Goal: Task Accomplishment & Management: Manage account settings

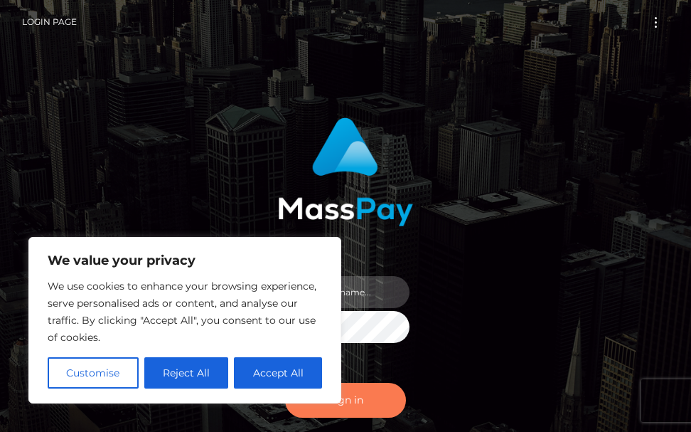
type input "[PERSON_NAME].cope2"
click at [370, 404] on button "Sign in" at bounding box center [345, 399] width 121 height 35
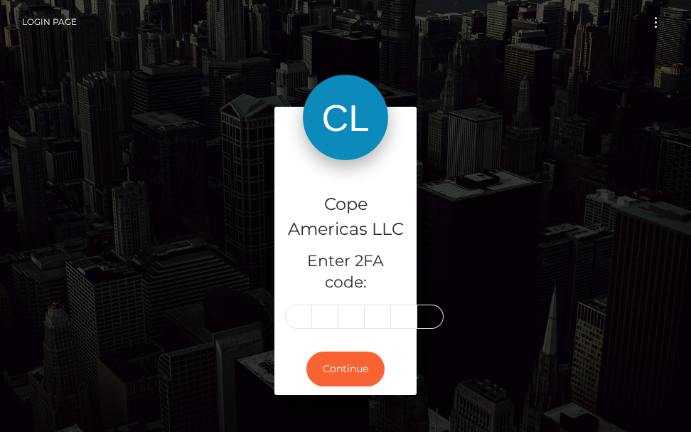
type input "9"
type input "8"
type input "4"
type input "7"
type input "2"
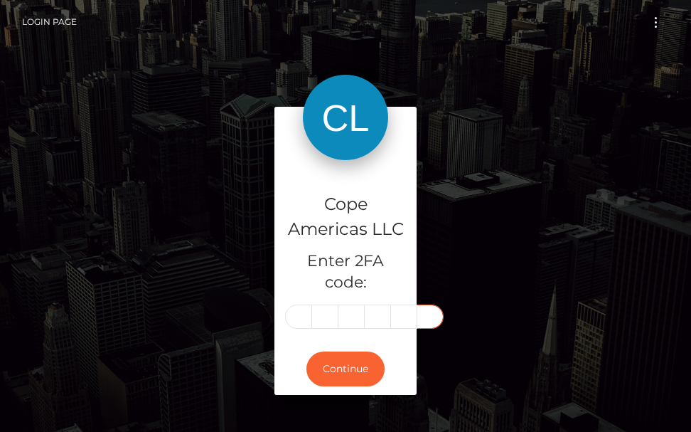
type input "6"
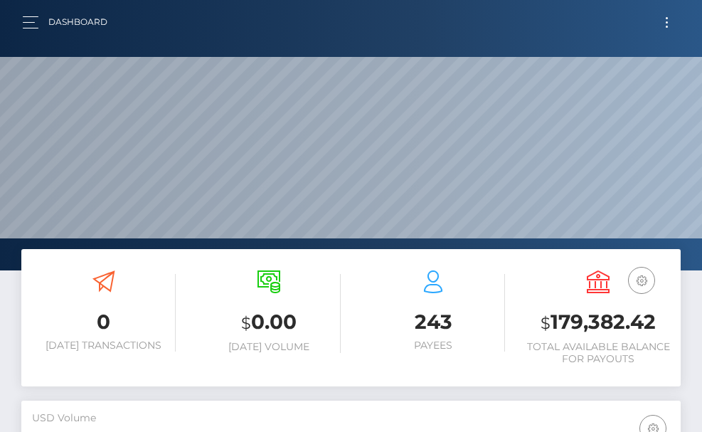
scroll to position [252, 319]
click at [669, 27] on button "Toggle navigation" at bounding box center [666, 22] width 26 height 19
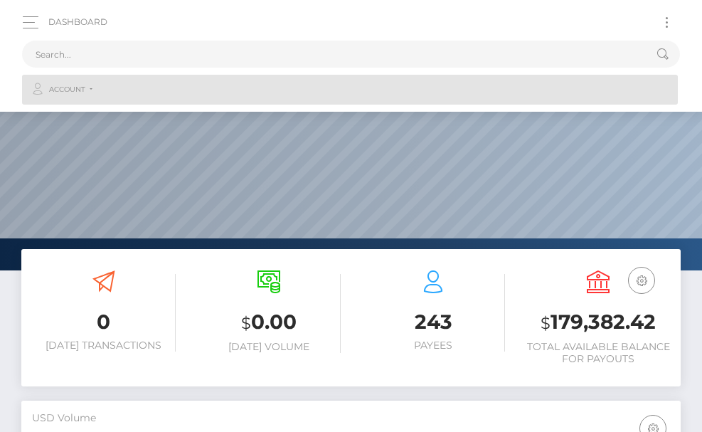
click at [94, 91] on link "Account" at bounding box center [350, 90] width 656 height 30
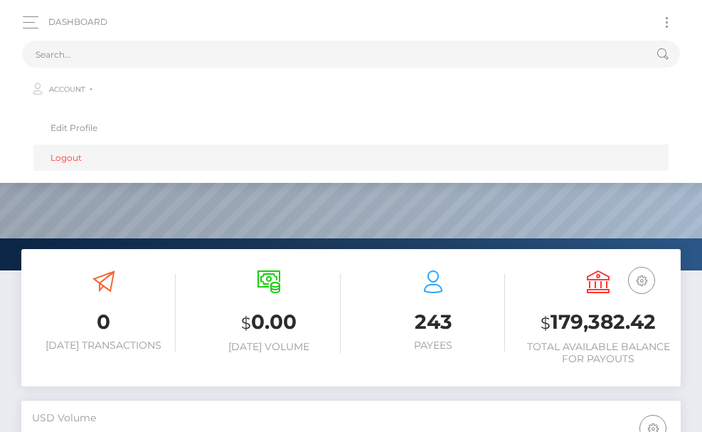
click at [69, 154] on link "Logout" at bounding box center [350, 157] width 635 height 26
